Goal: Register for event/course

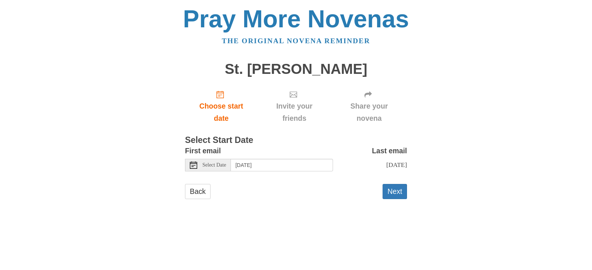
click at [216, 164] on span "Select Date" at bounding box center [214, 165] width 24 height 5
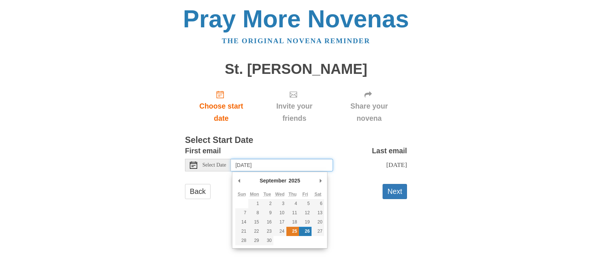
type input "Thursday, September 25th"
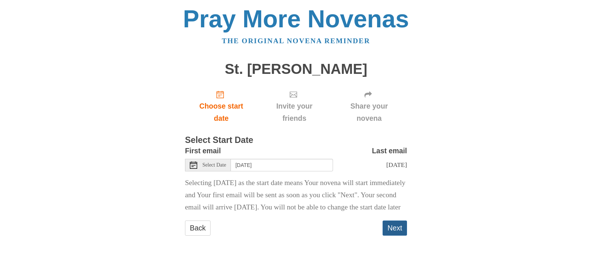
click at [397, 236] on button "Next" at bounding box center [394, 228] width 24 height 15
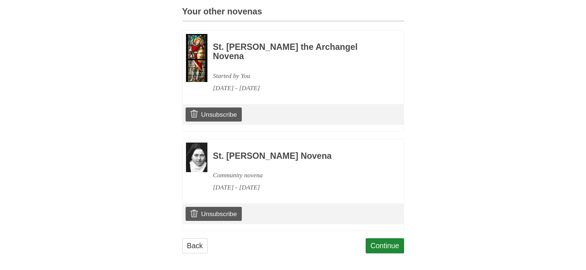
scroll to position [331, 0]
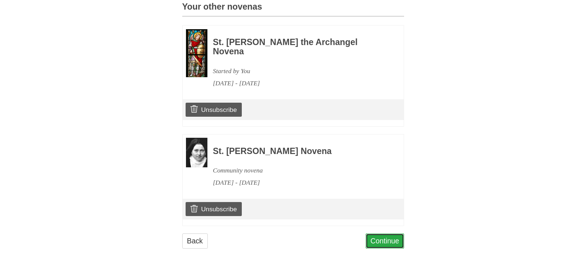
click at [393, 243] on link "Continue" at bounding box center [385, 241] width 38 height 15
